Goal: Obtain resource: Download file/media

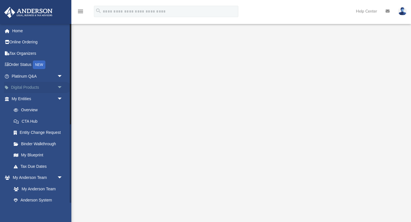
scroll to position [15, 0]
click at [28, 98] on link "My Entities arrow_drop_down" at bounding box center [37, 98] width 67 height 11
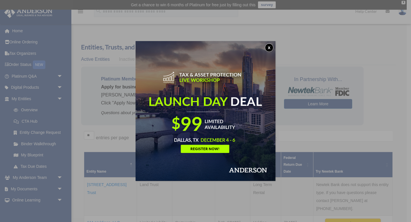
click at [271, 48] on button "x" at bounding box center [269, 47] width 9 height 9
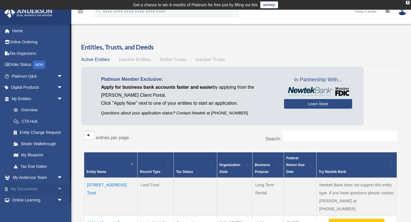
click at [30, 192] on link "My Documents arrow_drop_down" at bounding box center [37, 188] width 67 height 11
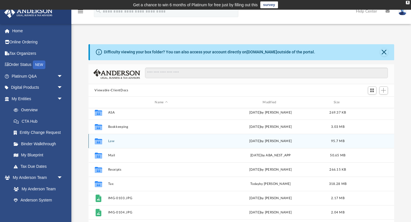
scroll to position [18, 0]
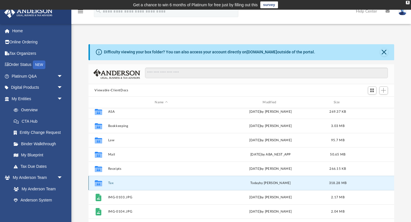
click at [116, 181] on button "Tax" at bounding box center [161, 183] width 107 height 4
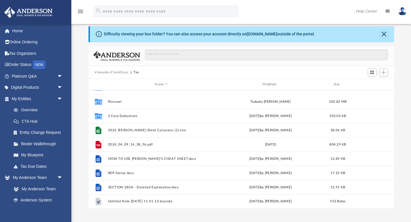
scroll to position [16, 0]
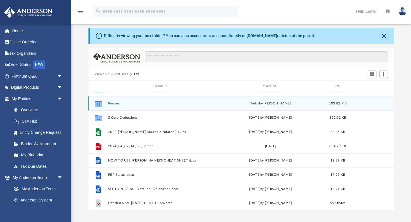
click at [109, 103] on button "Personal" at bounding box center [161, 104] width 107 height 4
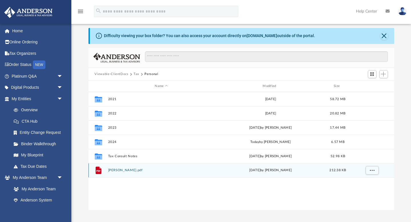
scroll to position [0, 0]
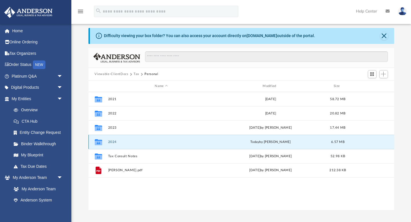
click at [113, 142] on button "2024" at bounding box center [161, 142] width 107 height 4
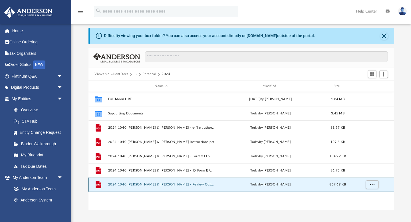
click at [127, 184] on button "2024 1040 [PERSON_NAME] & [PERSON_NAME] - Review Copy.pdf" at bounding box center [161, 185] width 107 height 4
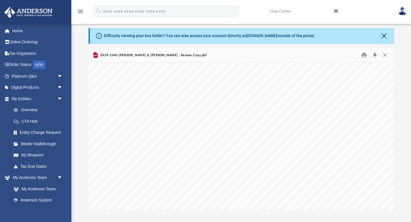
scroll to position [14570, 0]
